Goal: Task Accomplishment & Management: Complete application form

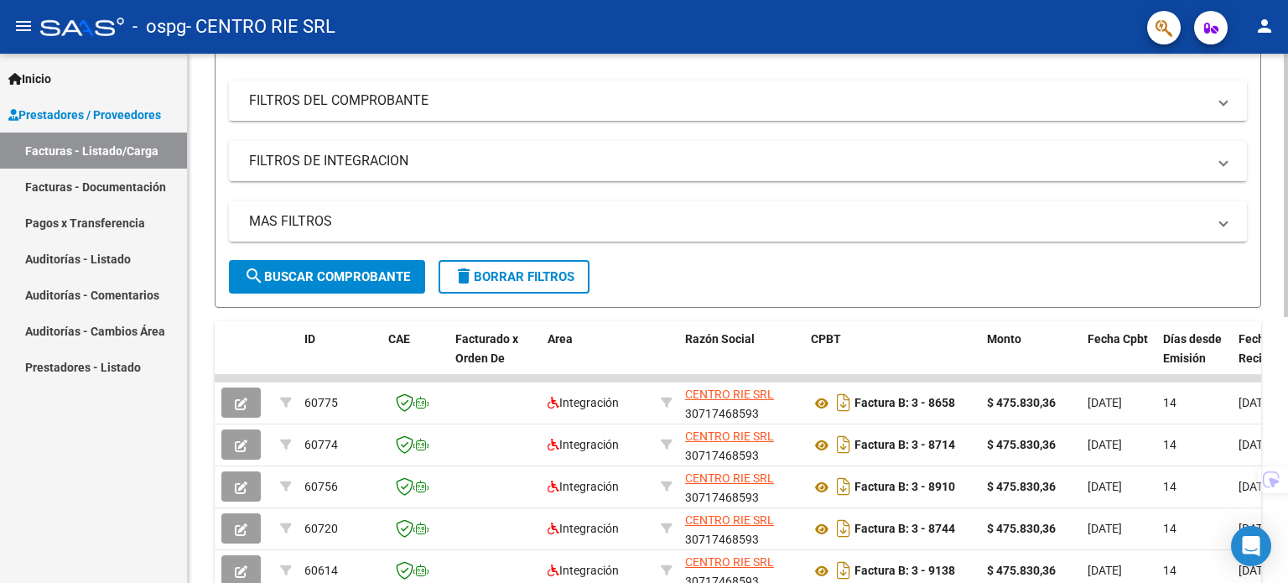
scroll to position [335, 0]
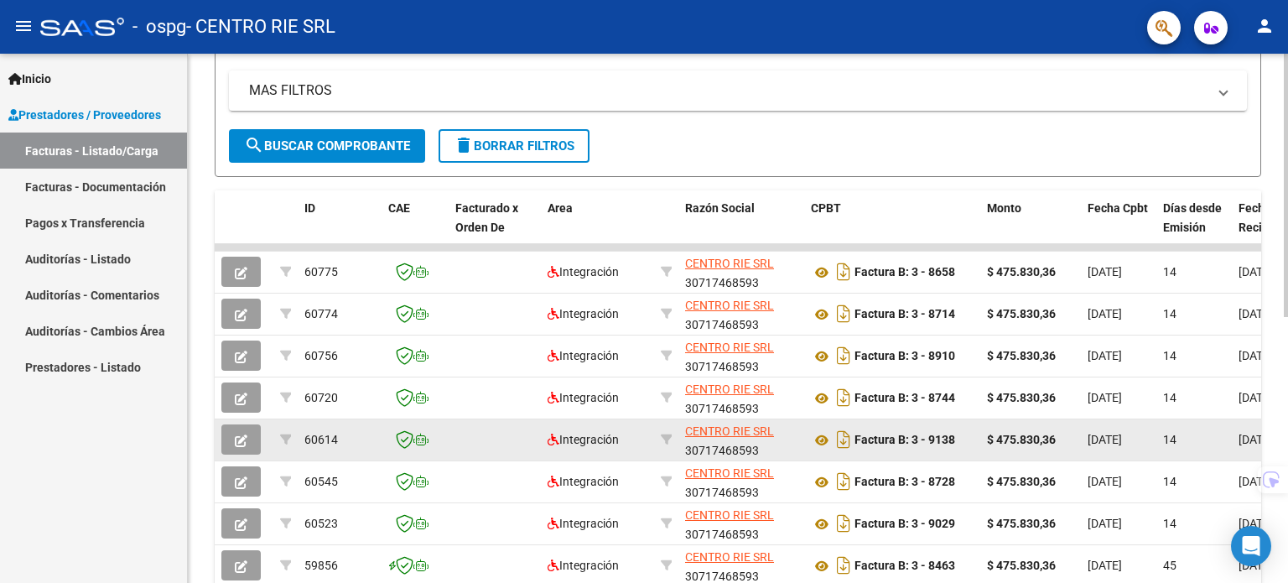
click at [231, 445] on button "button" at bounding box center [240, 439] width 39 height 30
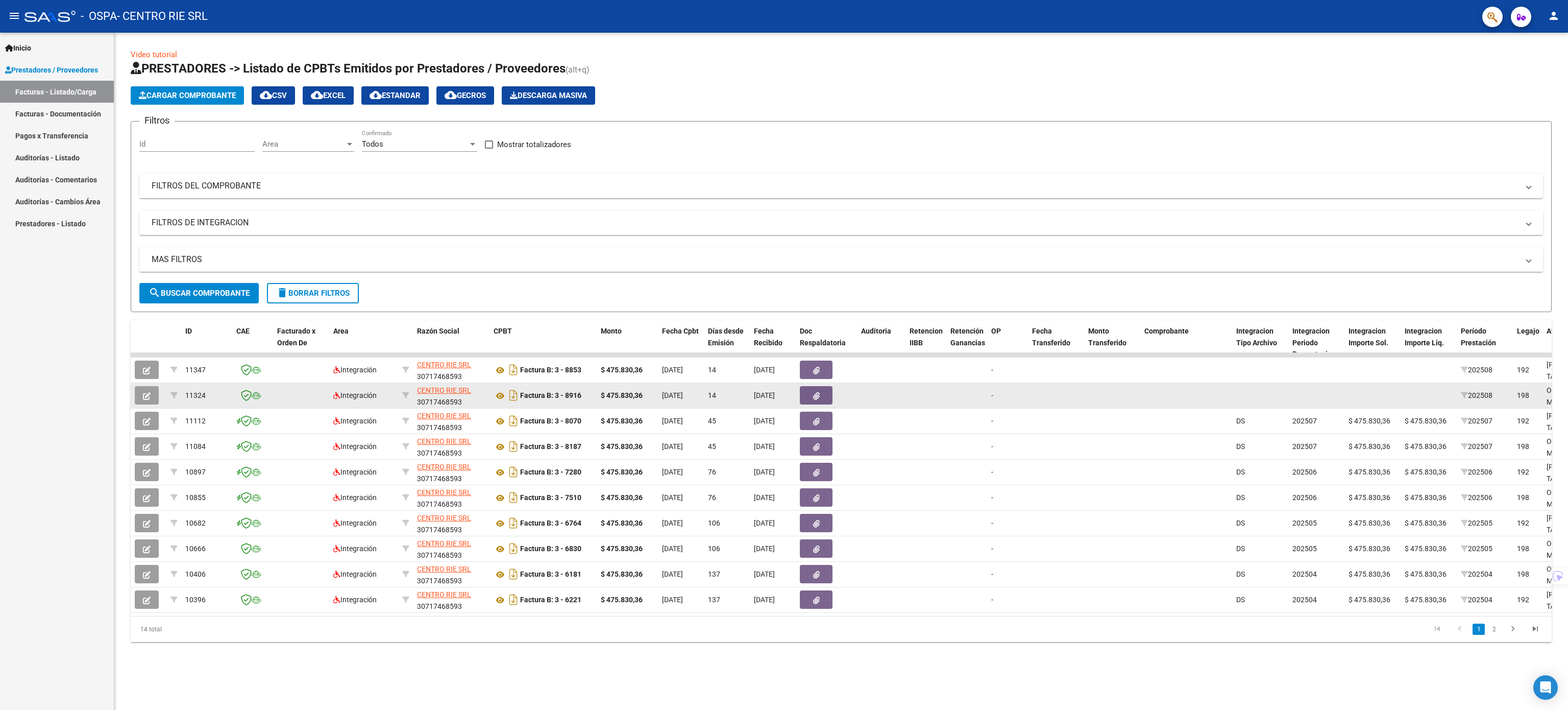
click at [142, 393] on button "button" at bounding box center [146, 395] width 24 height 18
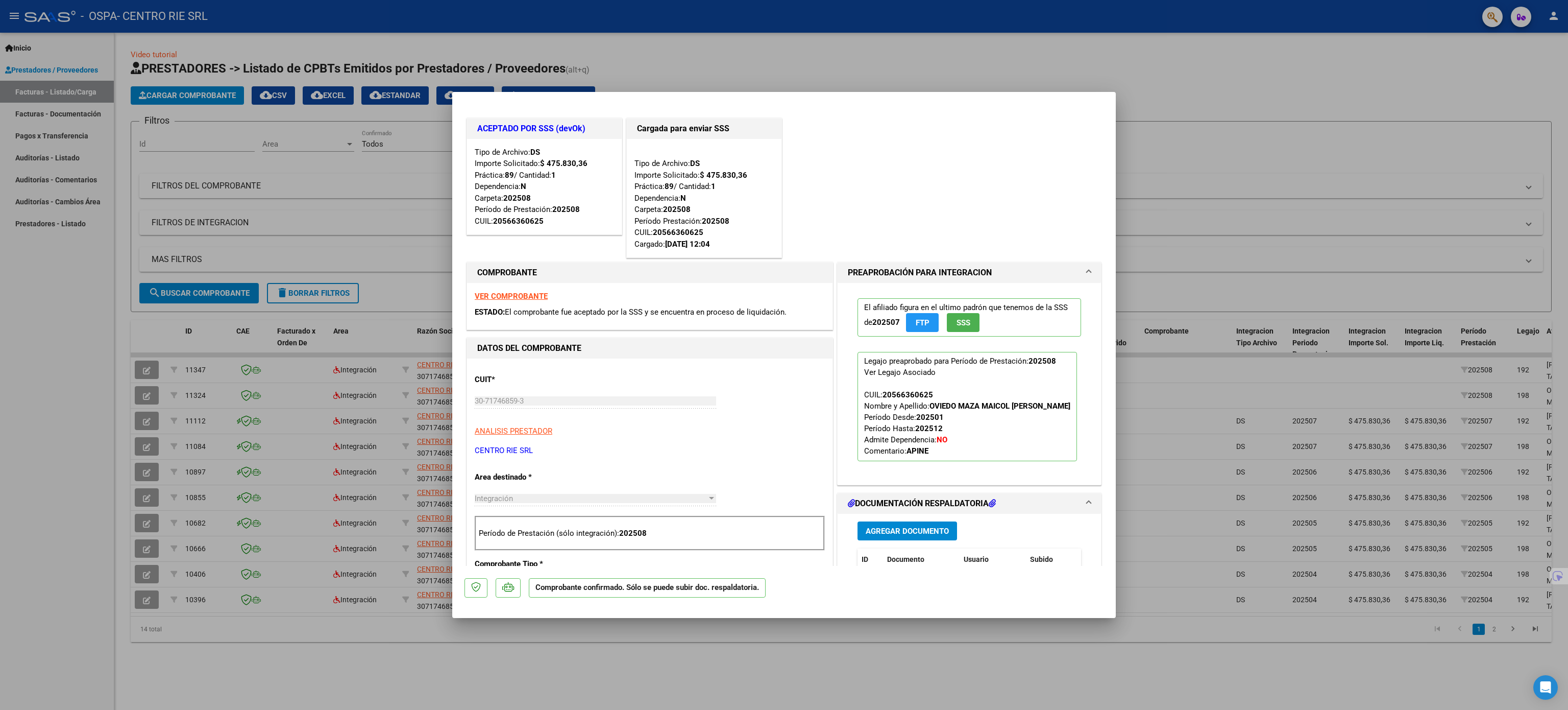
click at [1200, 149] on div at bounding box center [784, 355] width 1568 height 710
type input "$ 0,00"
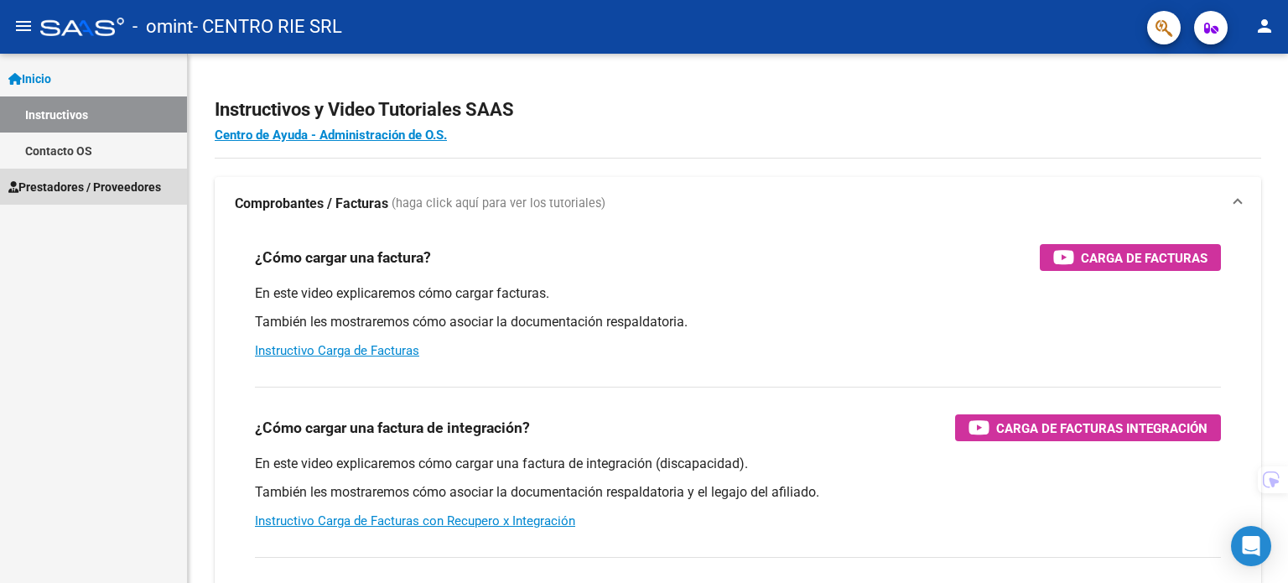
click at [169, 182] on link "Prestadores / Proveedores" at bounding box center [93, 187] width 187 height 36
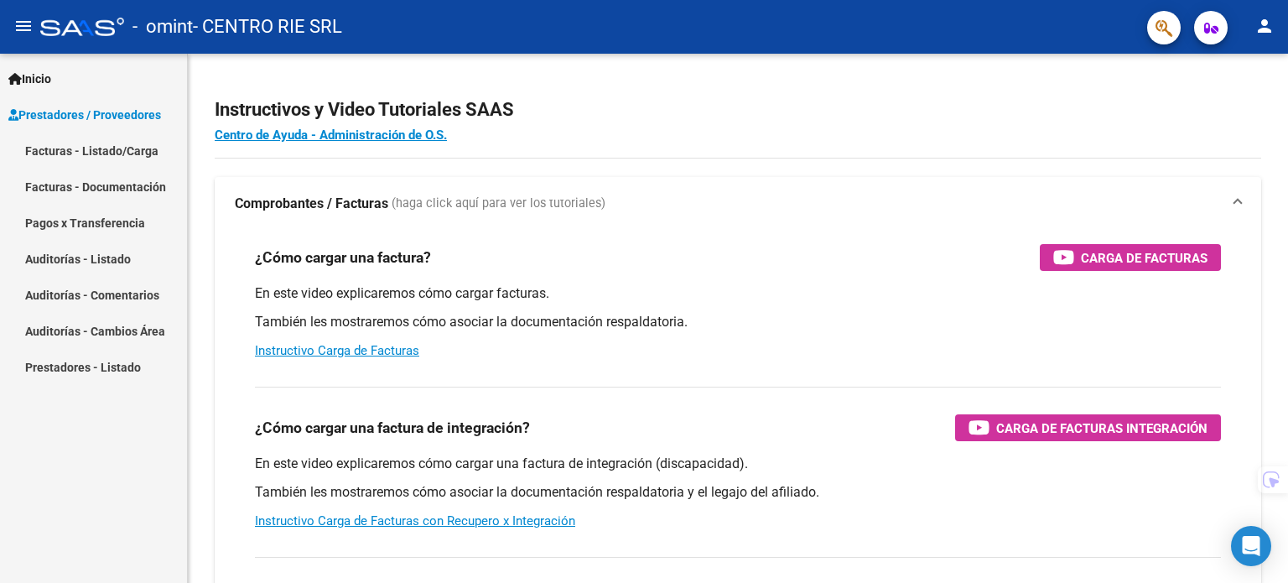
click at [137, 143] on link "Facturas - Listado/Carga" at bounding box center [93, 150] width 187 height 36
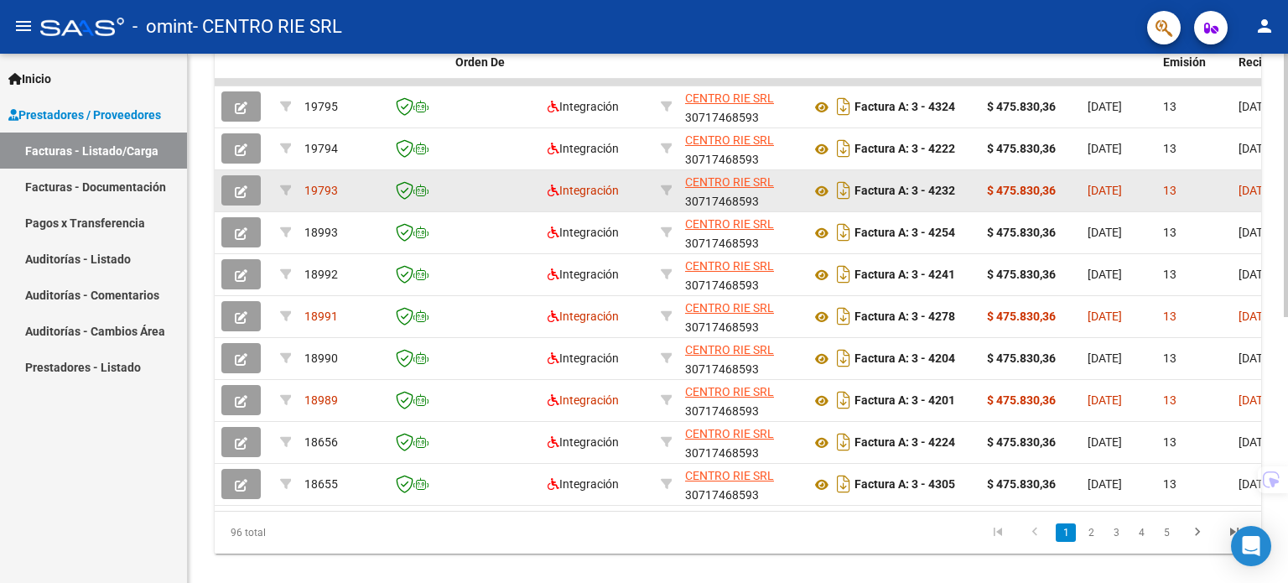
scroll to position [503, 0]
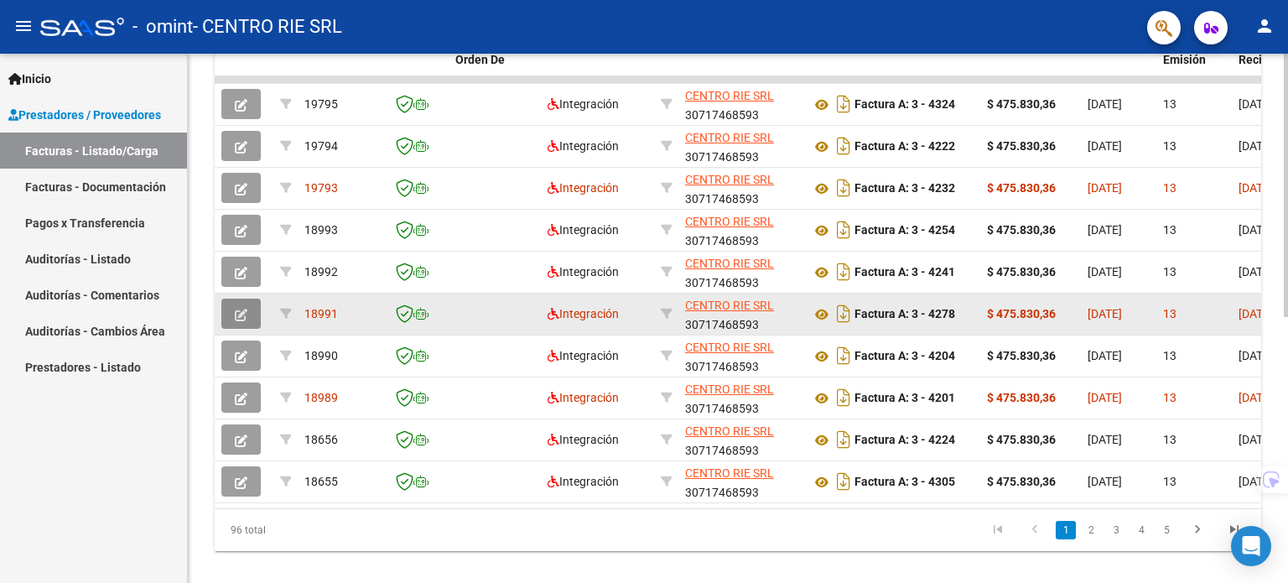
click at [257, 311] on button "button" at bounding box center [240, 314] width 39 height 30
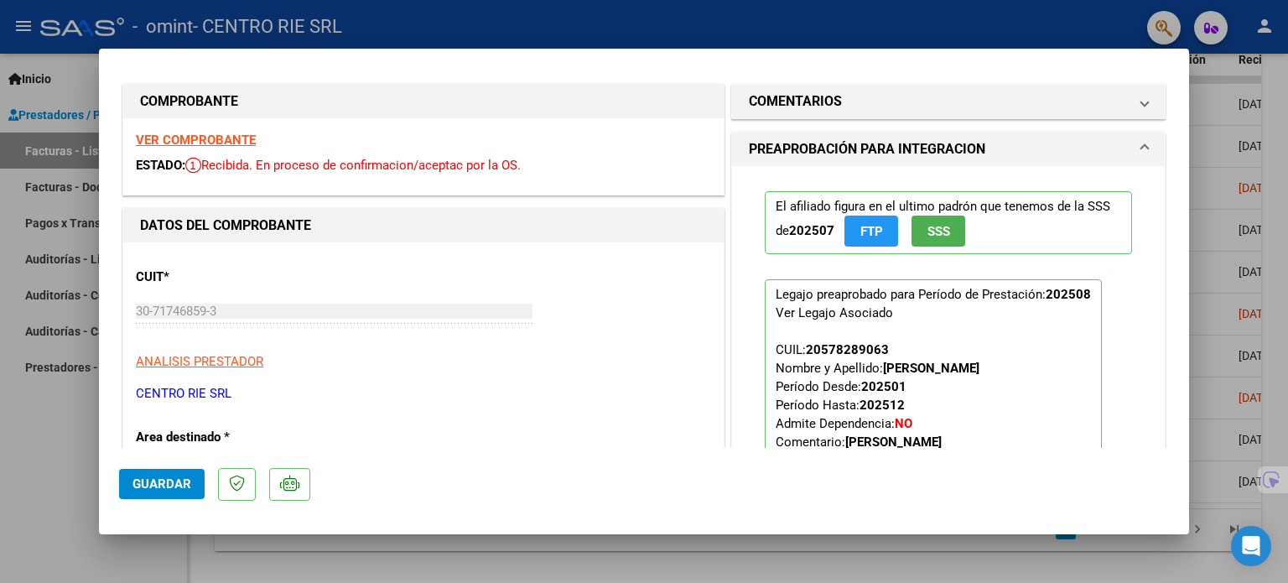
scroll to position [0, 0]
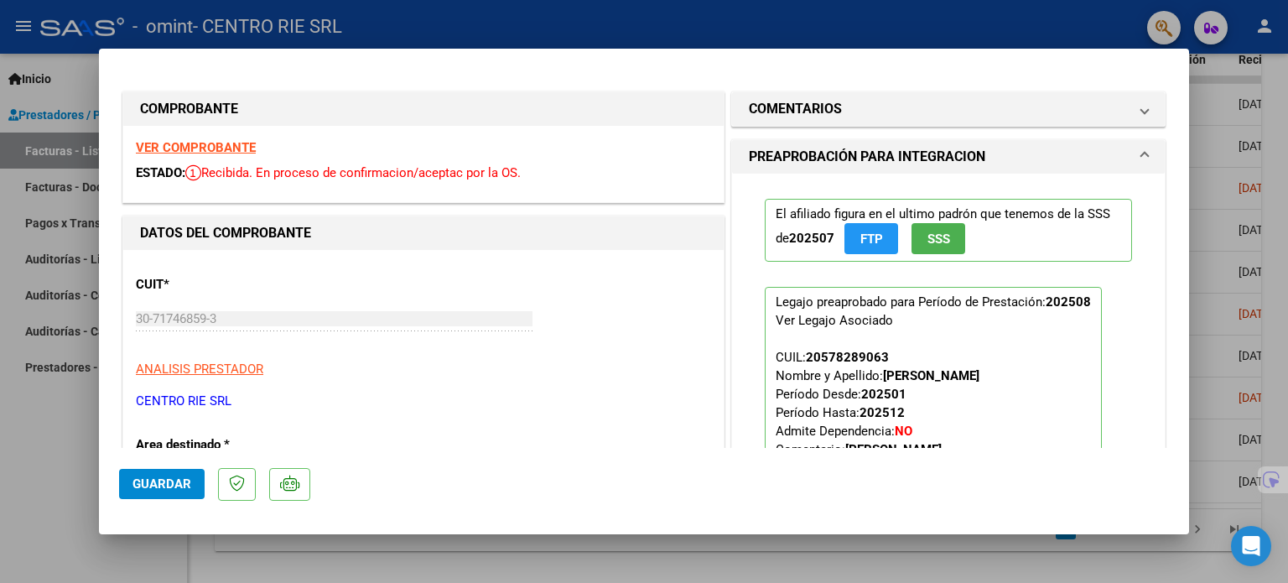
click at [1214, 162] on div at bounding box center [644, 291] width 1288 height 583
type input "$ 0,00"
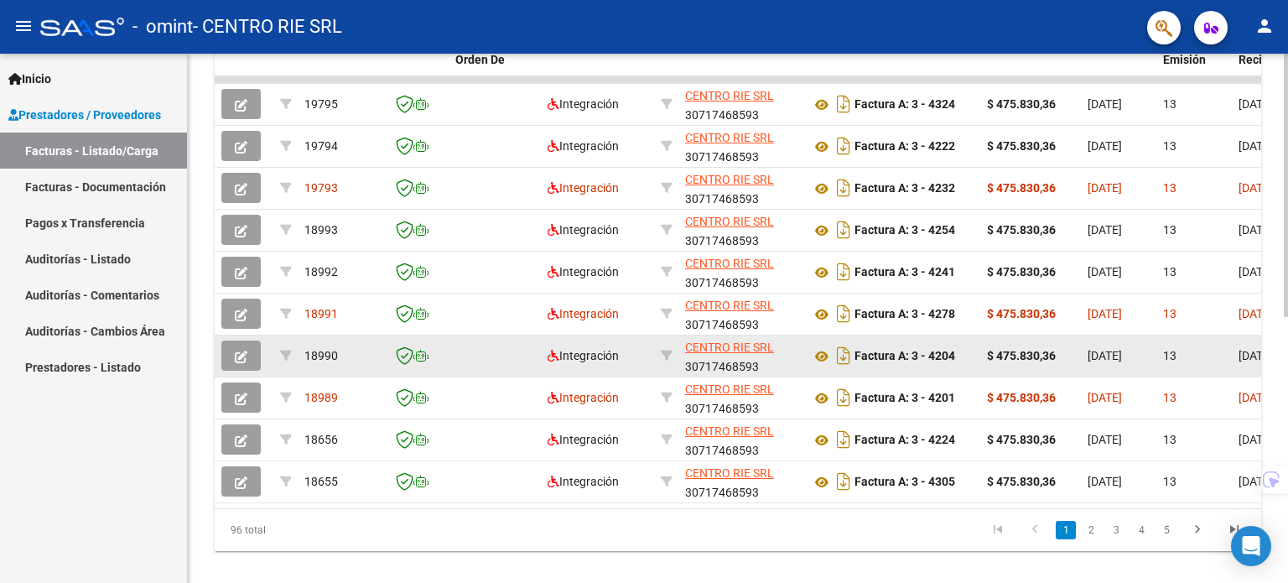
click at [244, 356] on icon "button" at bounding box center [241, 357] width 13 height 13
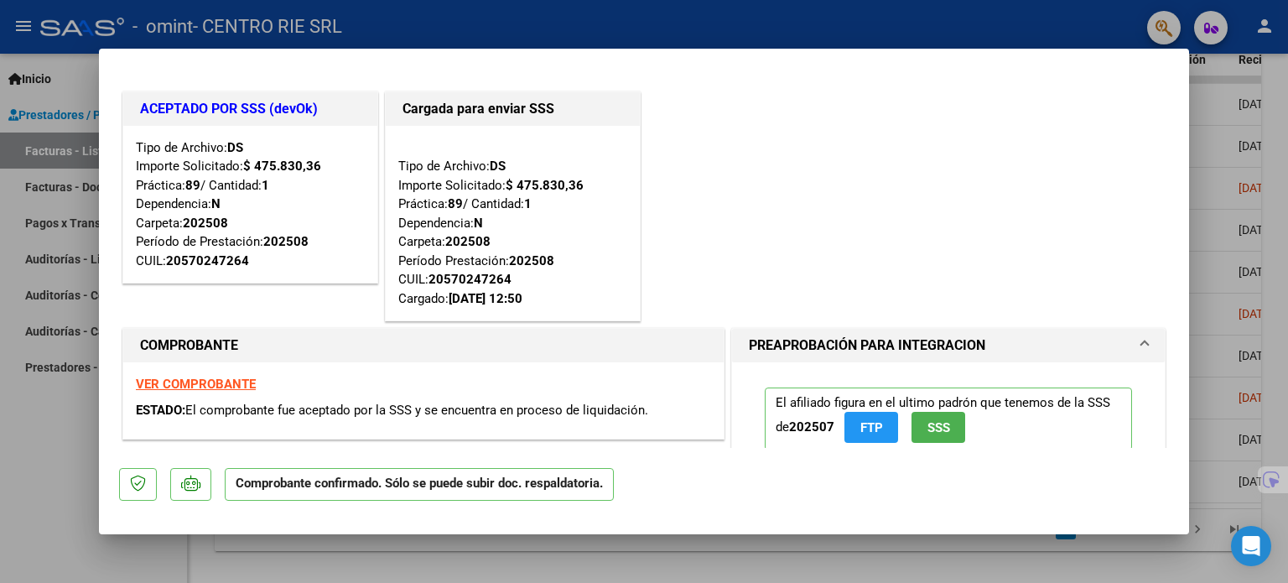
click at [1278, 144] on div at bounding box center [644, 291] width 1288 height 583
type input "$ 0,00"
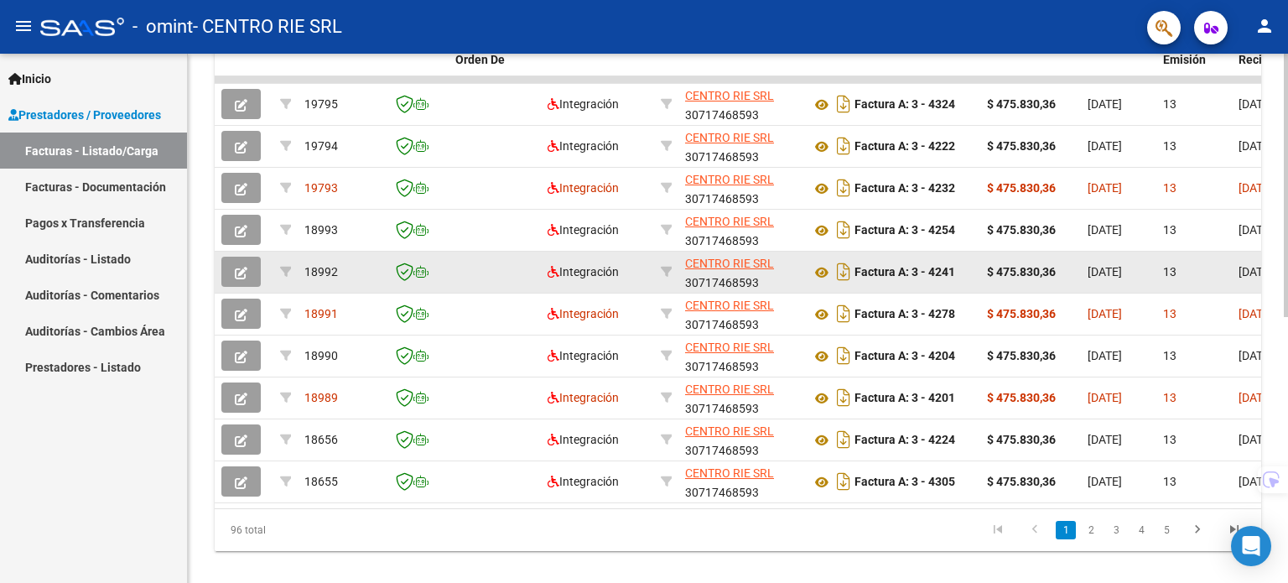
click at [252, 267] on button "button" at bounding box center [240, 272] width 39 height 30
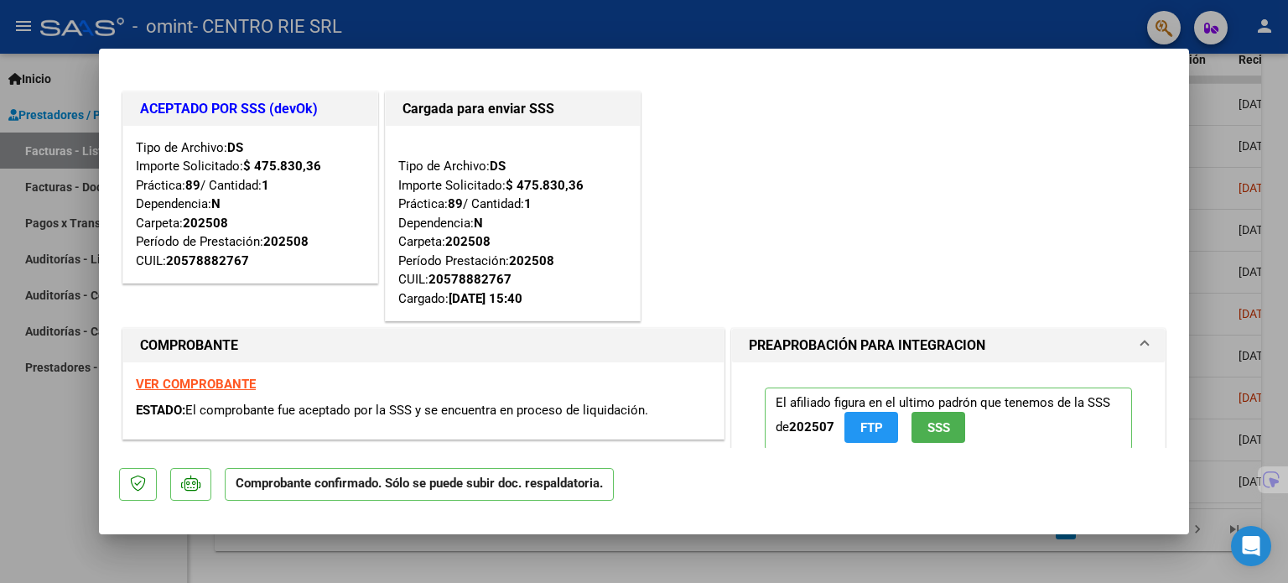
click at [1217, 126] on div at bounding box center [644, 291] width 1288 height 583
type input "$ 0,00"
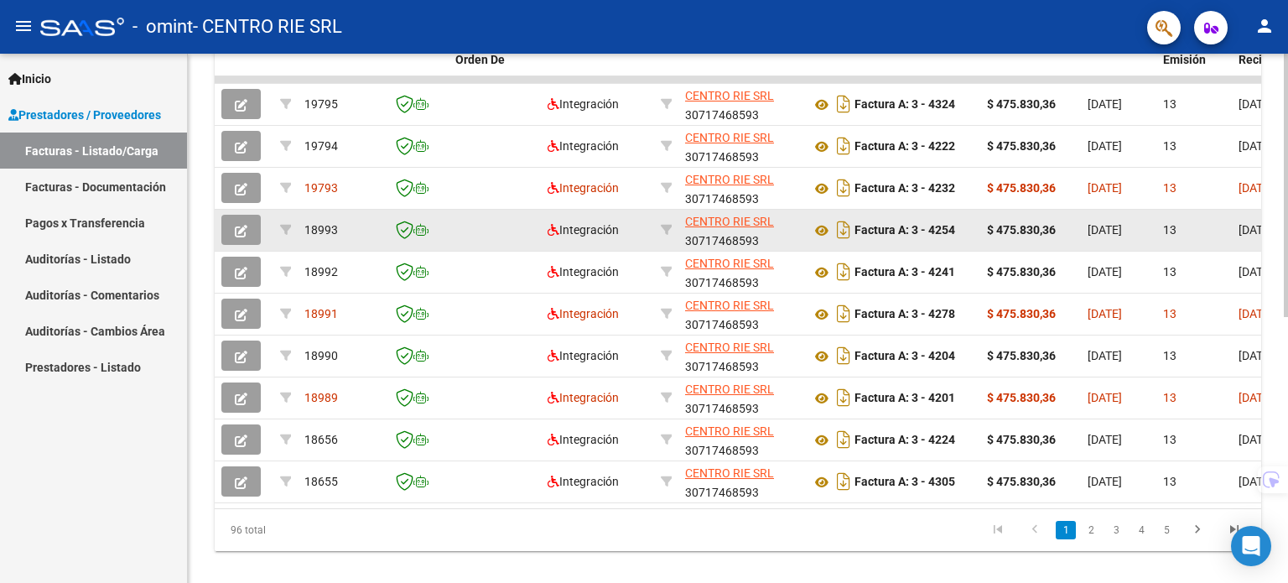
click at [235, 229] on icon "button" at bounding box center [241, 231] width 13 height 13
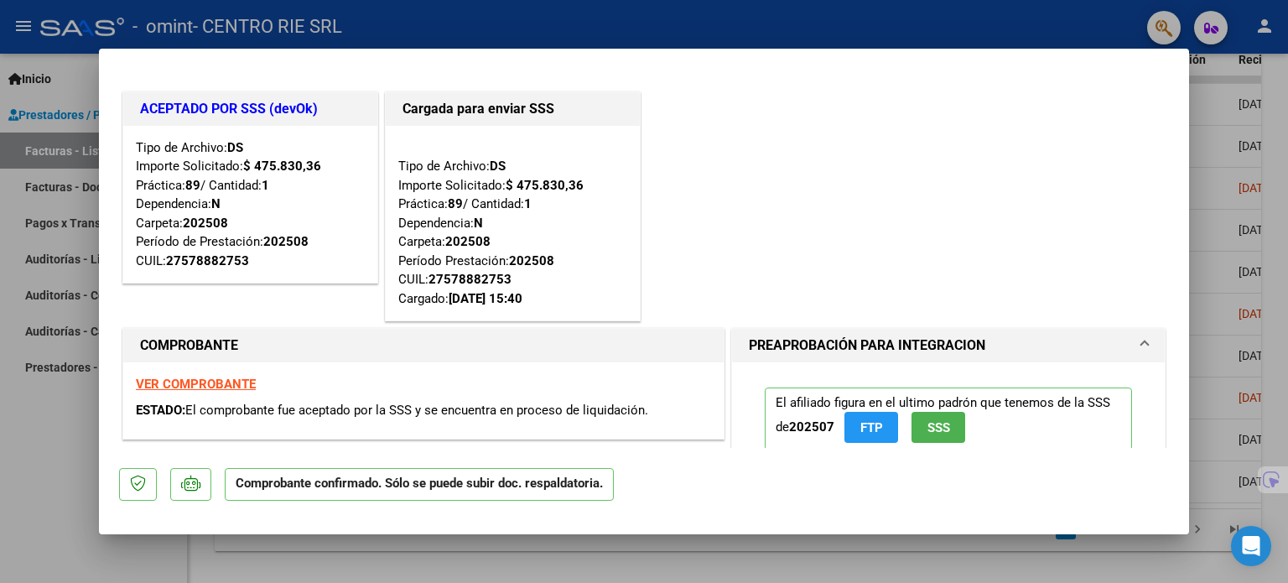
click at [1224, 317] on div at bounding box center [644, 291] width 1288 height 583
type input "$ 0,00"
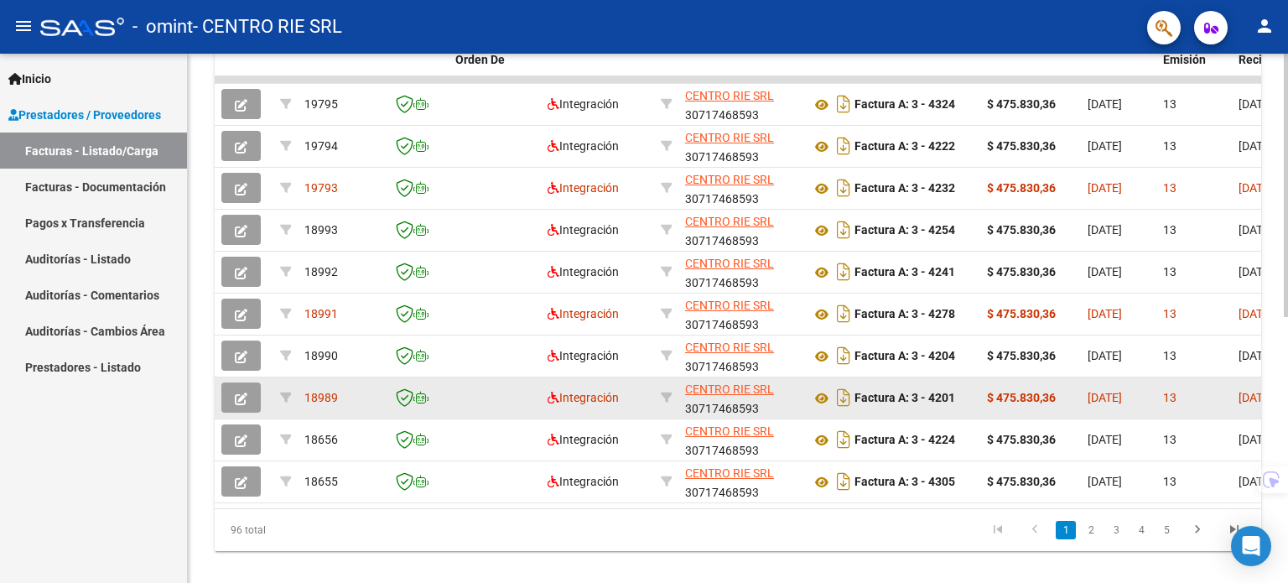
click at [250, 392] on button "button" at bounding box center [240, 397] width 39 height 30
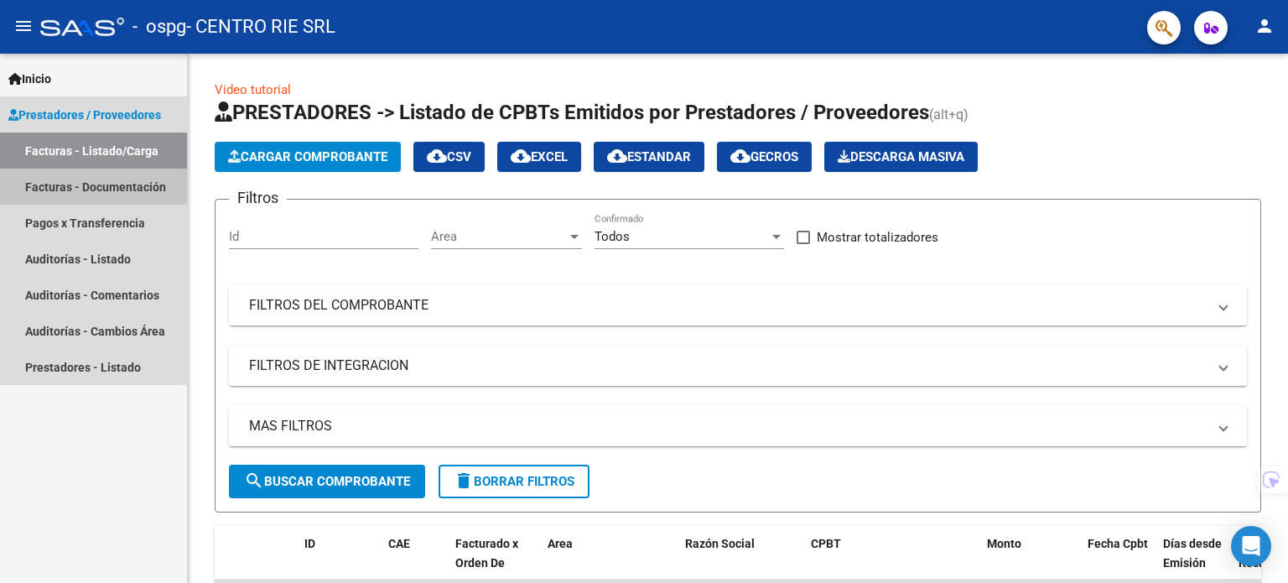
click at [129, 197] on link "Facturas - Documentación" at bounding box center [93, 187] width 187 height 36
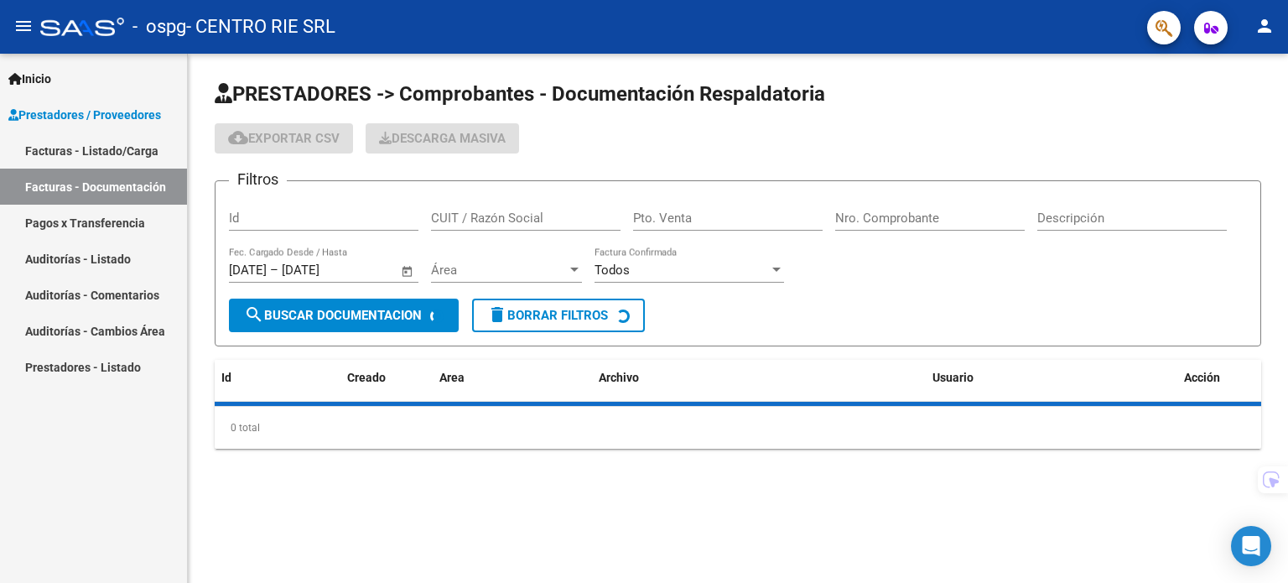
click at [132, 153] on link "Facturas - Listado/Carga" at bounding box center [93, 150] width 187 height 36
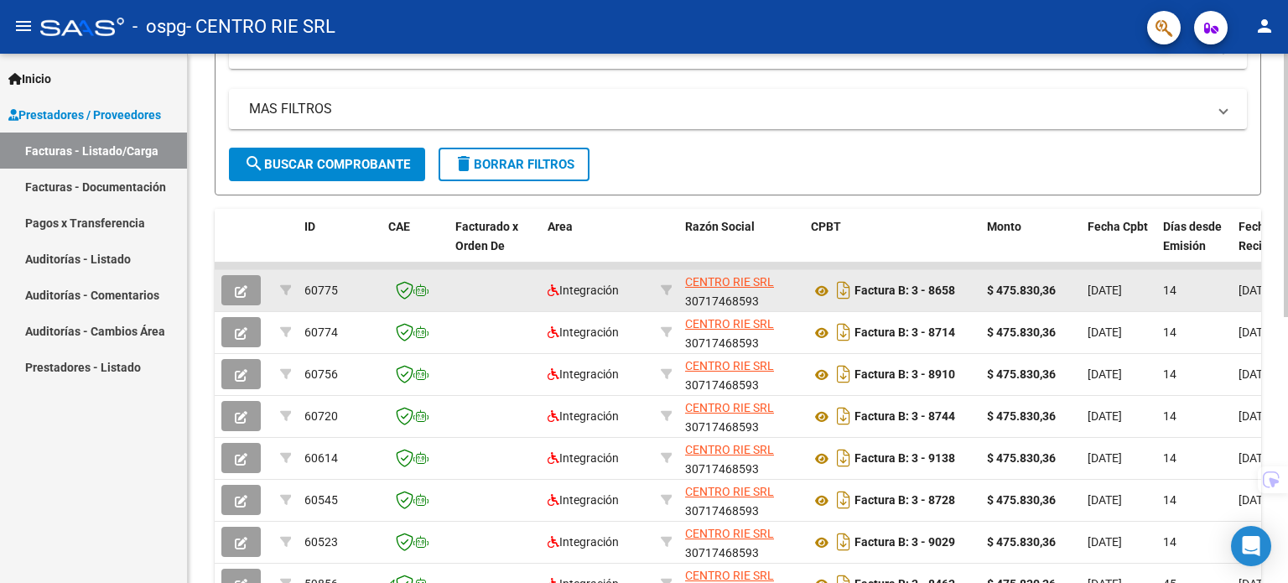
scroll to position [335, 0]
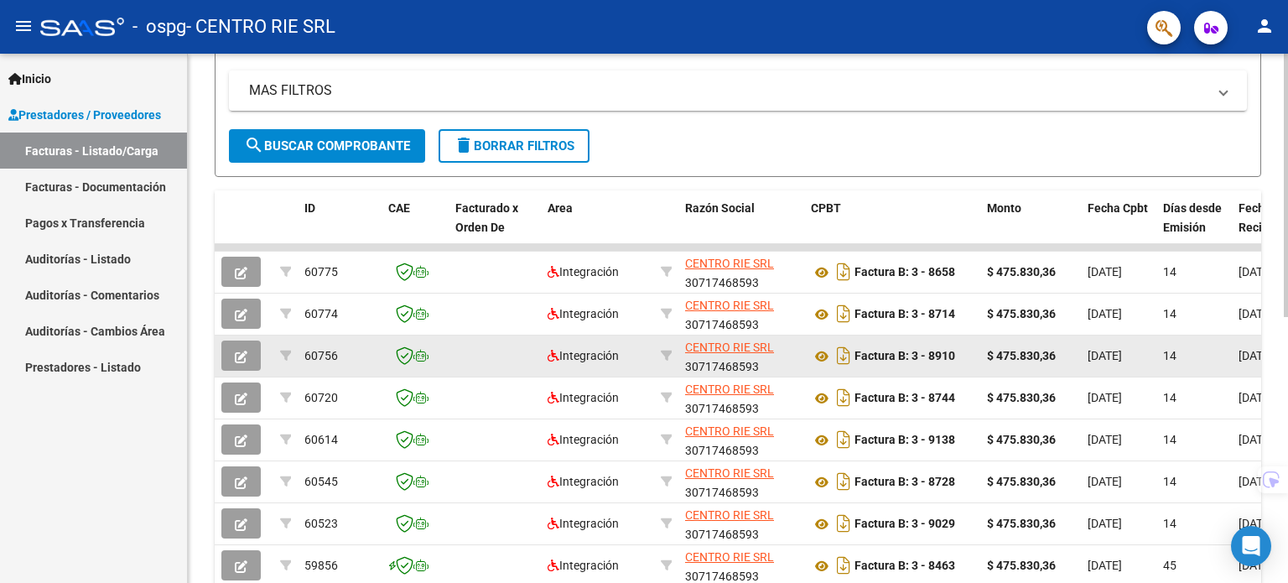
click at [234, 352] on button "button" at bounding box center [240, 355] width 39 height 30
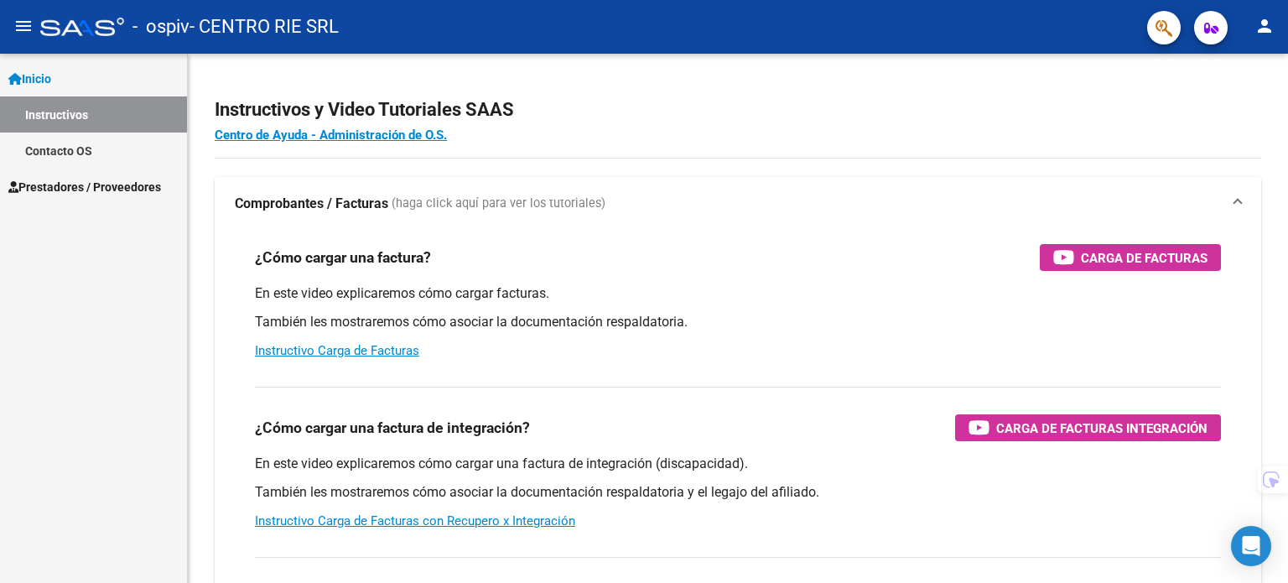
click at [138, 195] on span "Prestadores / Proveedores" at bounding box center [84, 187] width 153 height 18
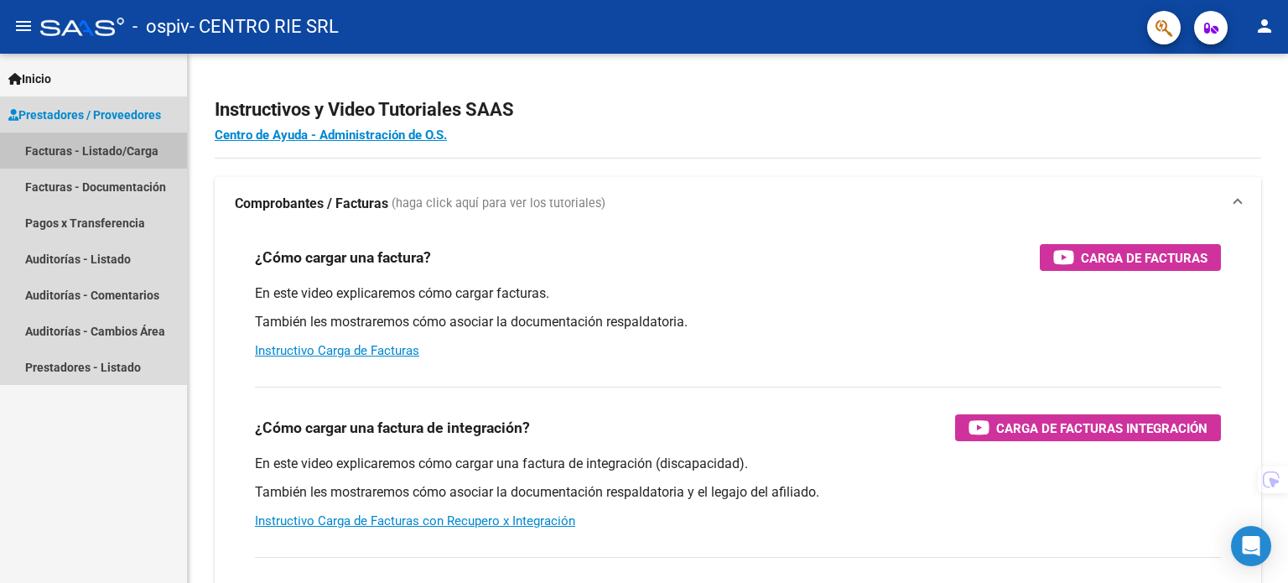
drag, startPoint x: 142, startPoint y: 219, endPoint x: 144, endPoint y: 143, distance: 75.5
click at [144, 143] on link "Facturas - Listado/Carga" at bounding box center [93, 150] width 187 height 36
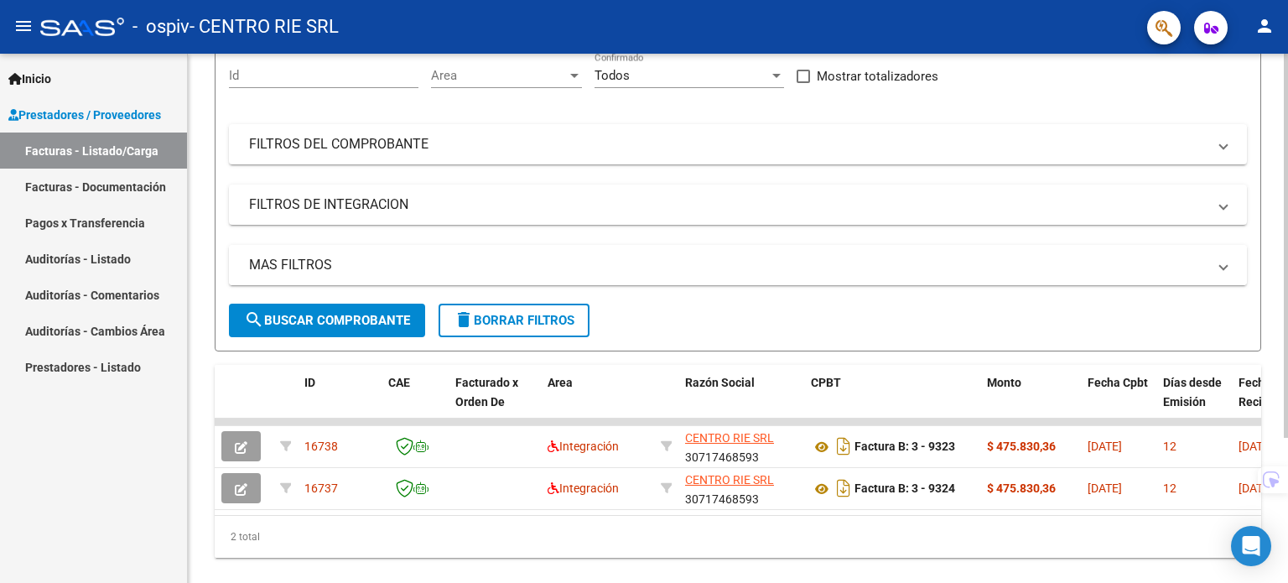
scroll to position [200, 0]
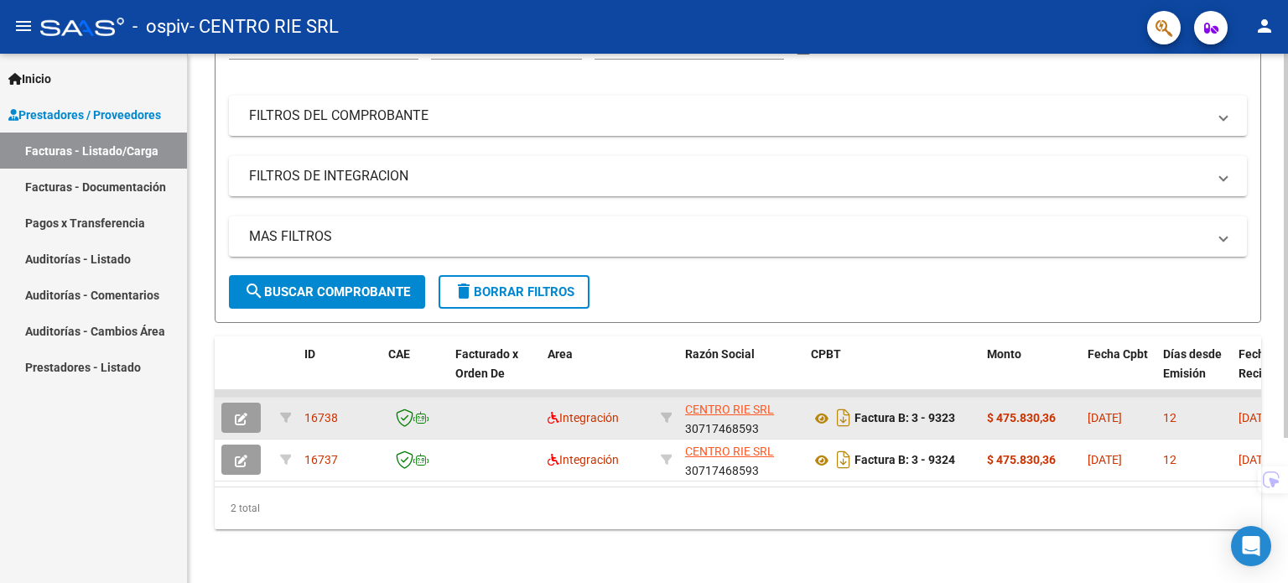
click at [241, 413] on icon "button" at bounding box center [241, 419] width 13 height 13
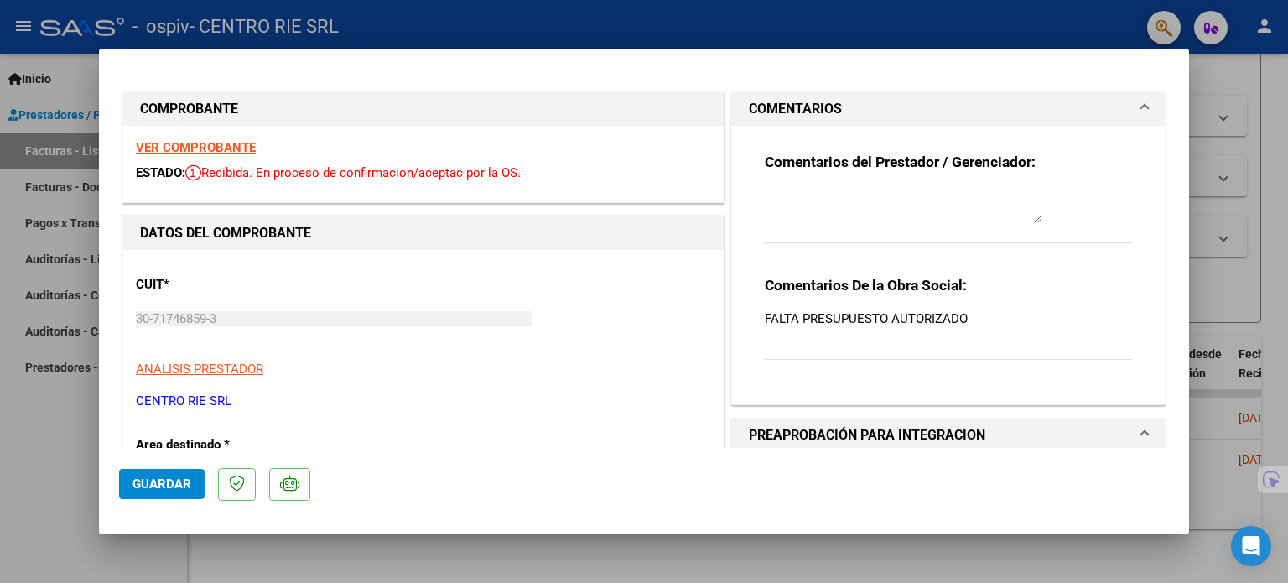
click at [3, 438] on div at bounding box center [644, 291] width 1288 height 583
type input "$ 0,00"
